Goal: Check status

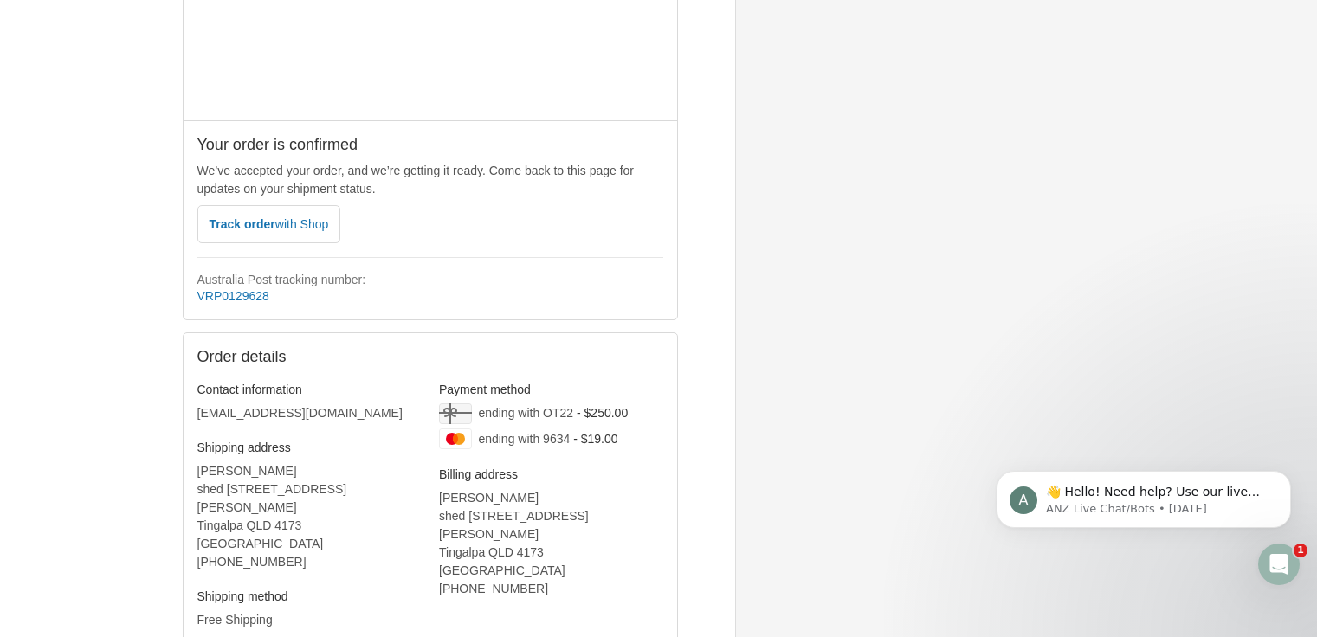
scroll to position [304, 0]
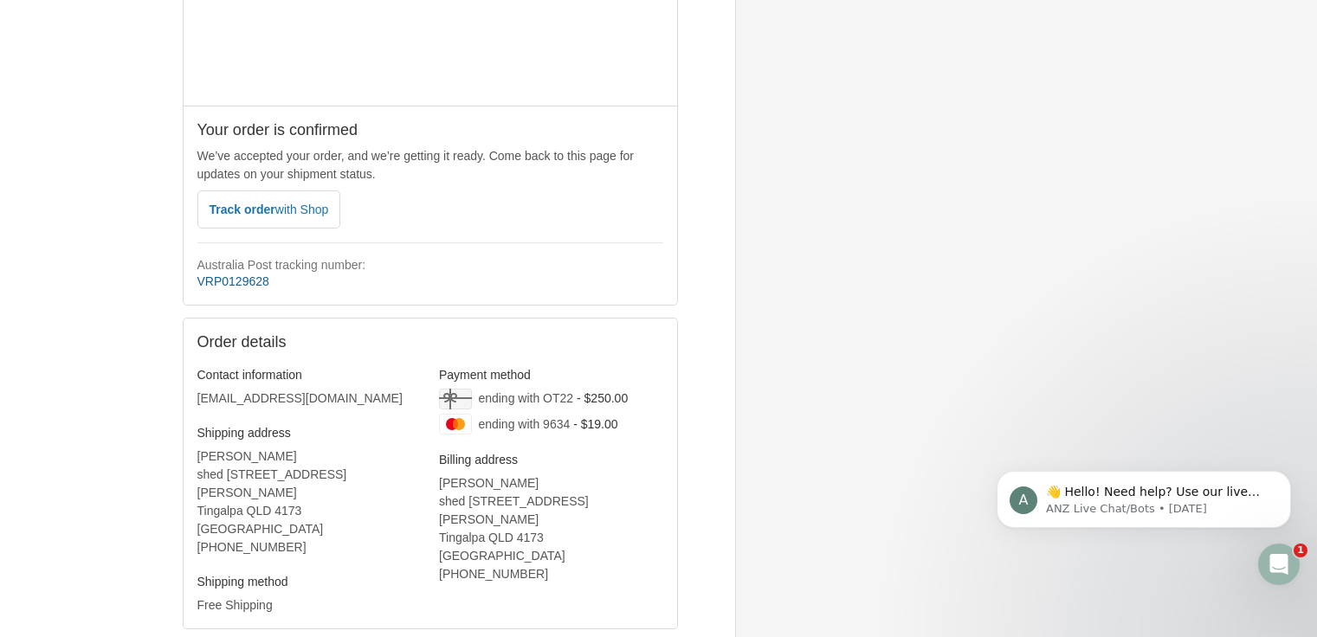
click at [236, 288] on link "VRP0129628" at bounding box center [233, 282] width 72 height 14
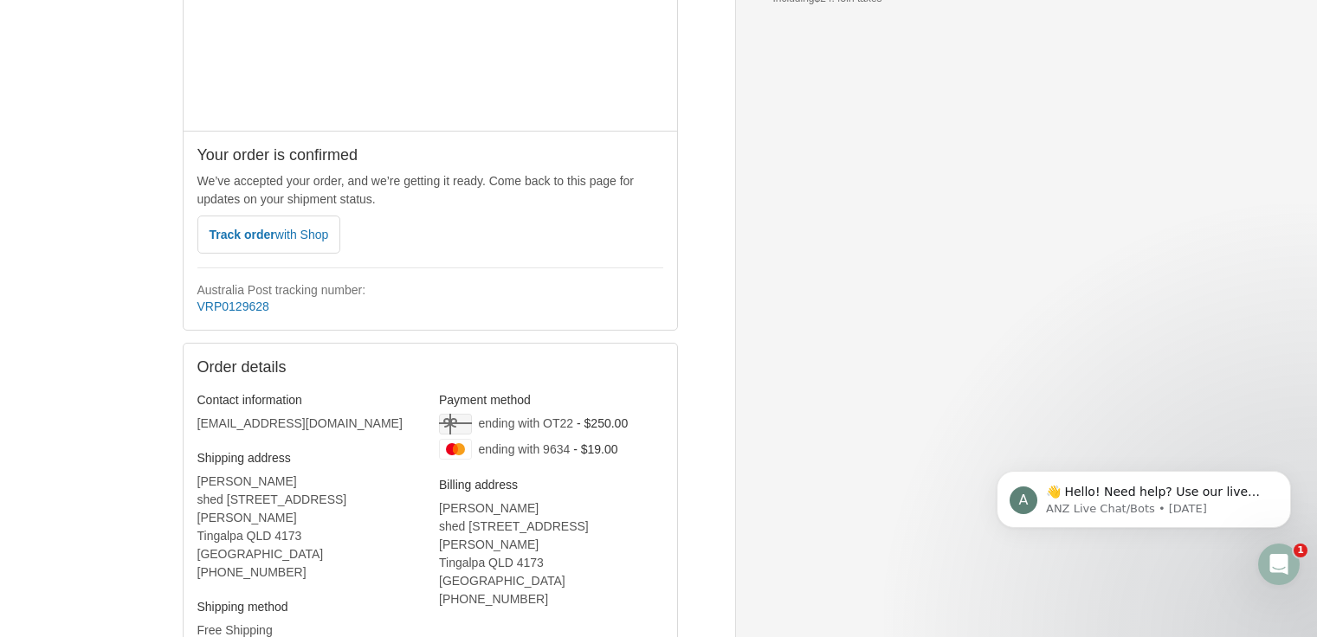
scroll to position [412, 0]
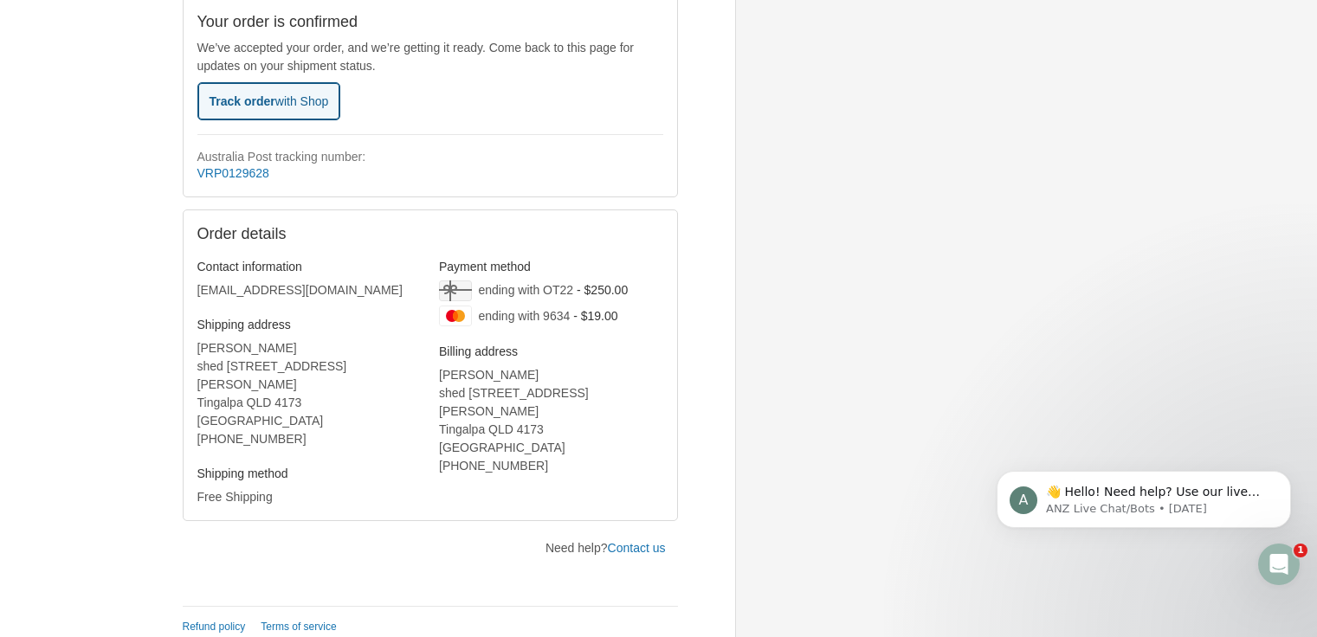
click at [240, 100] on span "Track order with Shop" at bounding box center [270, 101] width 120 height 14
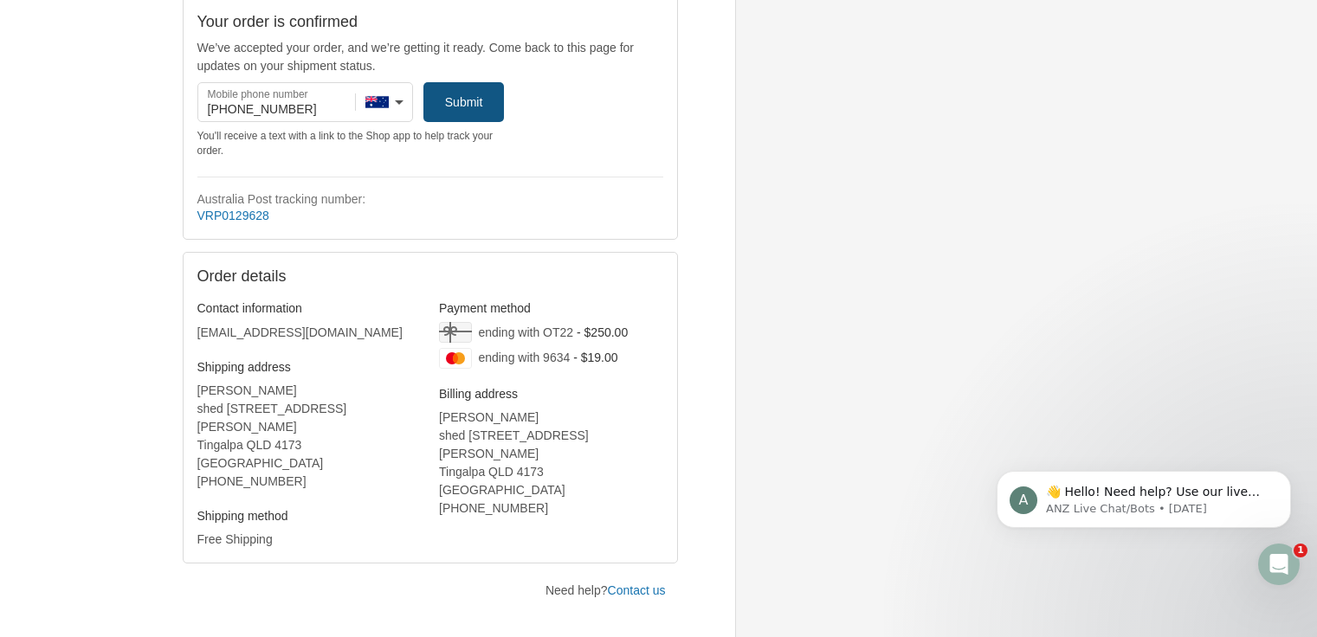
click at [458, 104] on icon "submit" at bounding box center [464, 102] width 17 height 17
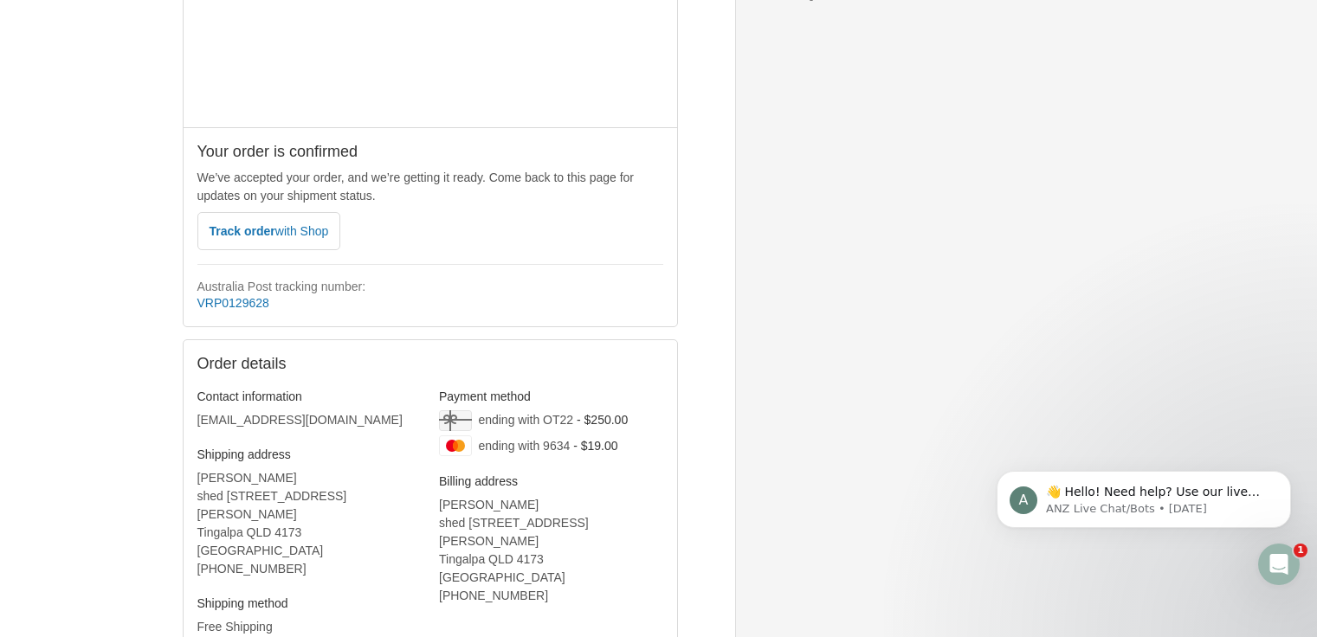
scroll to position [282, 0]
click at [273, 239] on span "Track order with Shop" at bounding box center [270, 232] width 120 height 14
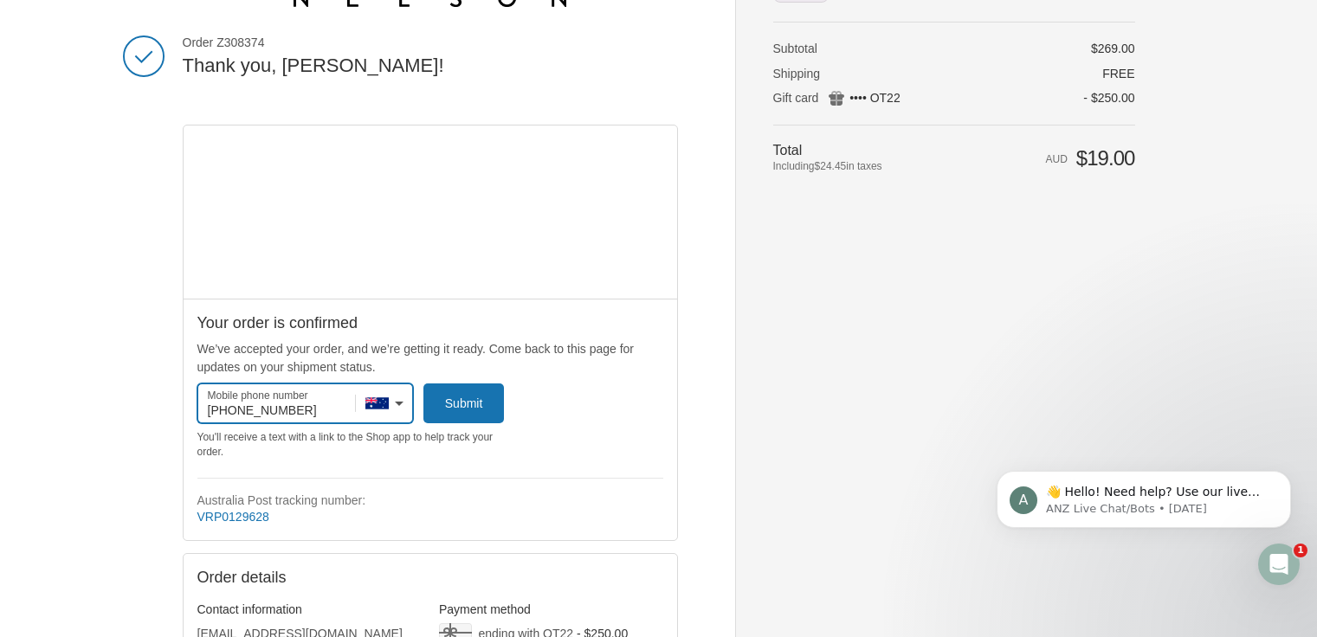
scroll to position [105, 0]
